Goal: Navigation & Orientation: Find specific page/section

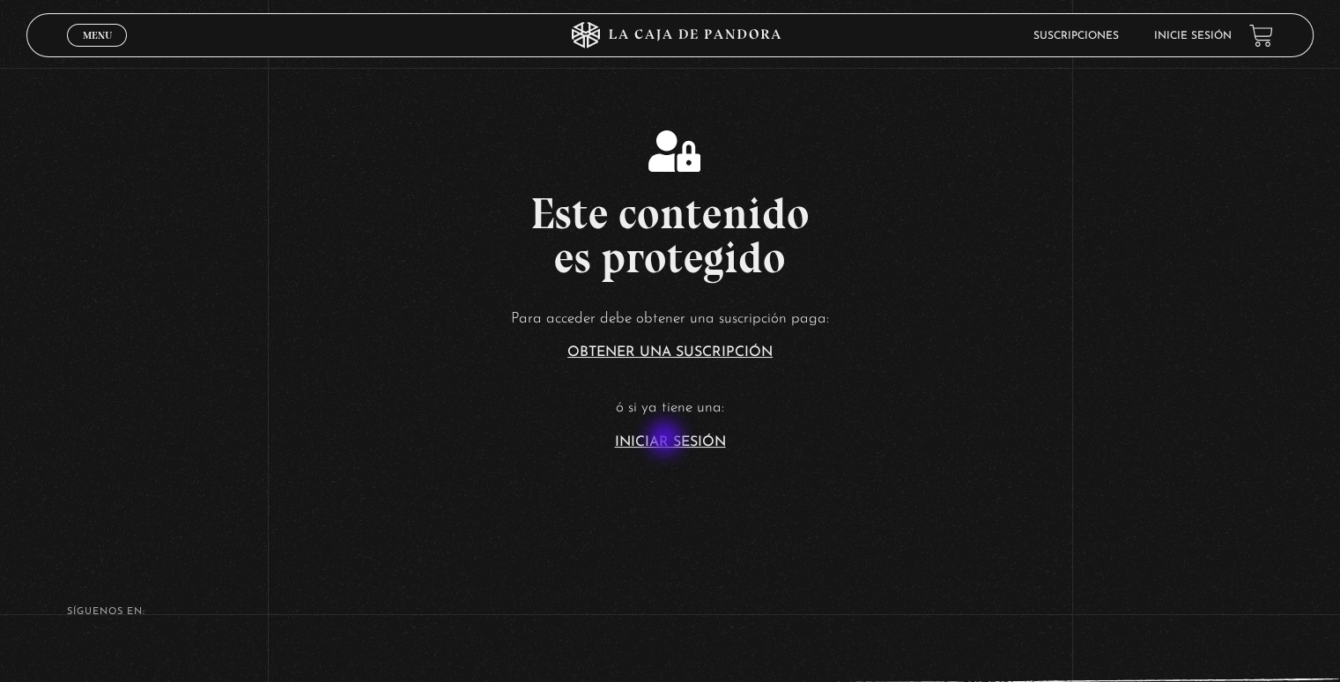
click at [667, 440] on link "Iniciar Sesión" at bounding box center [670, 442] width 111 height 14
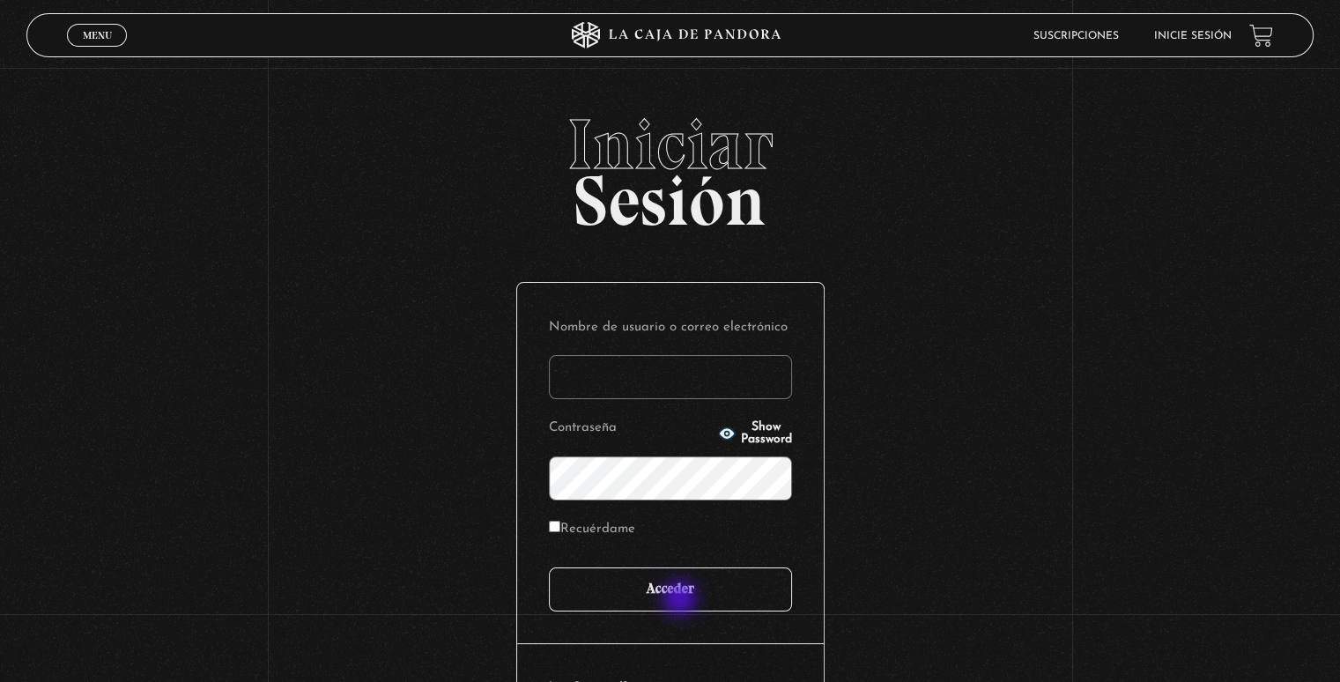
type input "[EMAIL_ADDRESS][DOMAIN_NAME]"
click at [681, 600] on input "Acceder" at bounding box center [670, 590] width 243 height 44
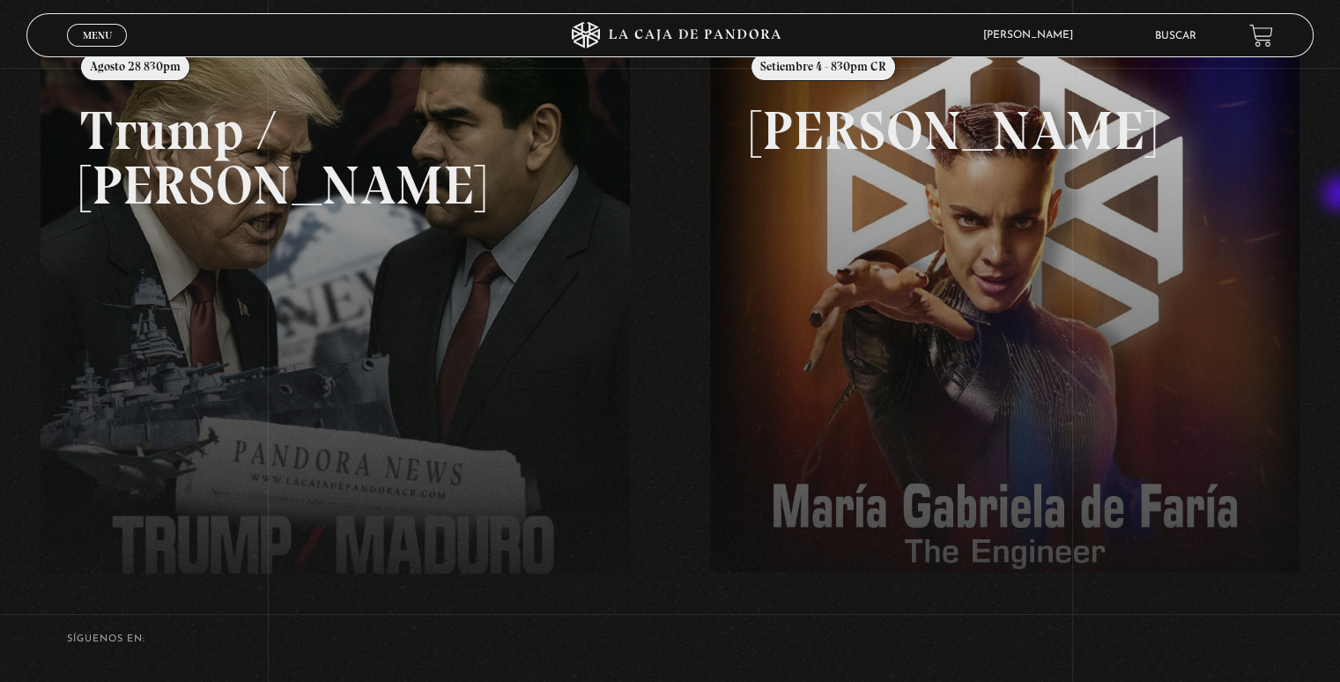
scroll to position [236, 0]
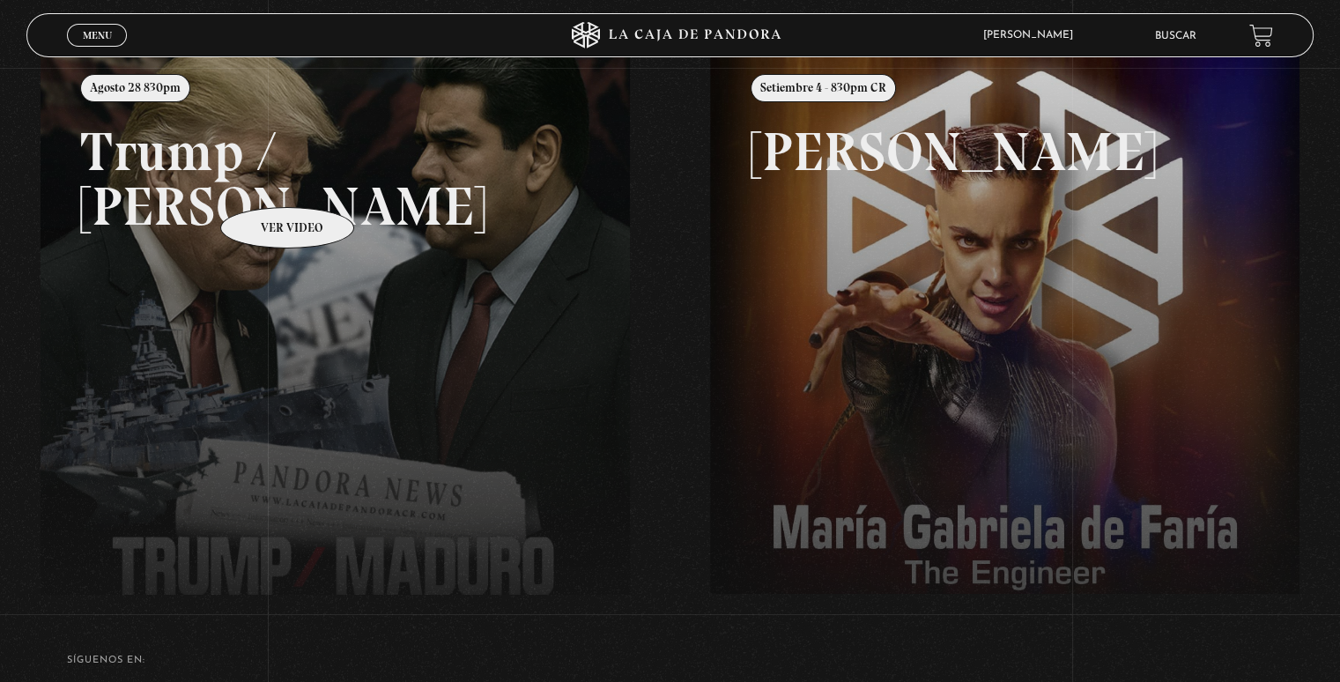
click at [264, 181] on link at bounding box center [711, 389] width 1340 height 682
